Goal: Check status: Check status

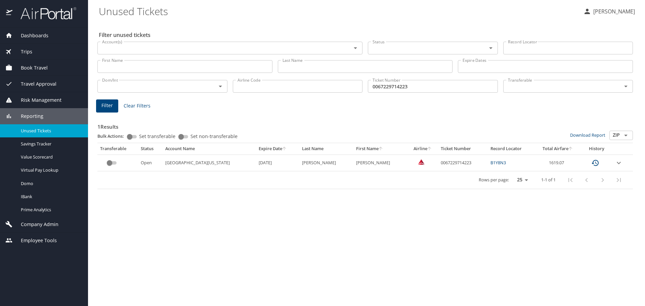
click at [152, 49] on input "Account(s)" at bounding box center [219, 48] width 241 height 9
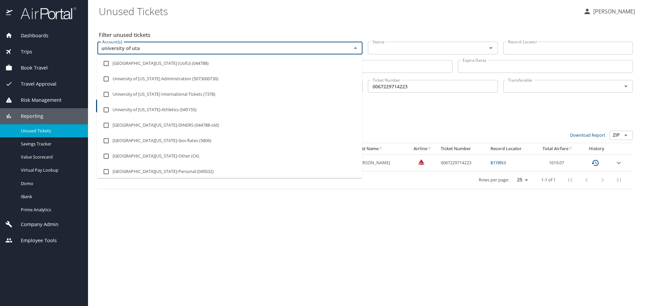
type input "[GEOGRAPHIC_DATA][US_STATE]"
click at [151, 63] on li "[GEOGRAPHIC_DATA][US_STATE] (UofU) (044788)" at bounding box center [229, 63] width 265 height 15
checkbox input "true"
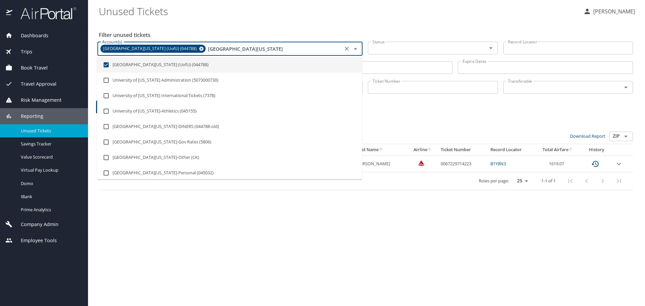
type input "[GEOGRAPHIC_DATA][US_STATE]"
click at [404, 49] on input "Status" at bounding box center [423, 48] width 106 height 9
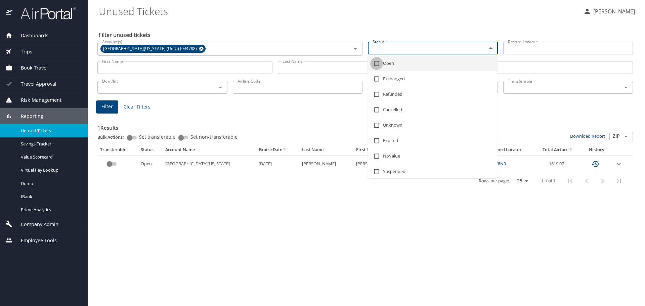
click at [376, 65] on input "checkbox" at bounding box center [376, 63] width 13 height 13
checkbox input "true"
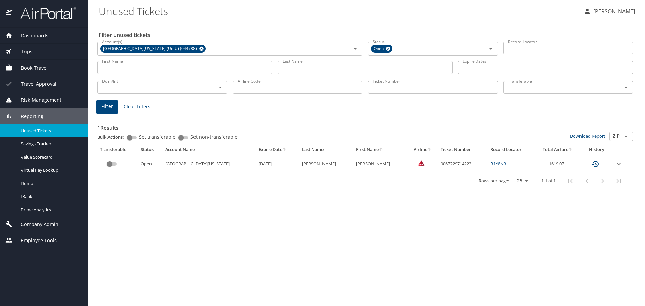
click at [529, 113] on div "1 Results Bulk Actions: Set transferable Set non-transferable Download Report Z…" at bounding box center [365, 150] width 540 height 83
click at [385, 89] on input "Ticket Number" at bounding box center [433, 87] width 130 height 13
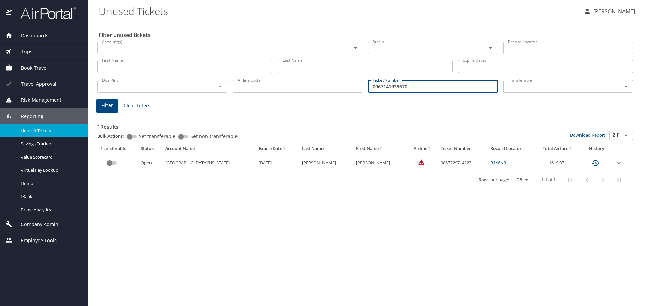
type input "0067141939670"
click at [107, 105] on span "Filter" at bounding box center [106, 105] width 11 height 8
